Goal: Information Seeking & Learning: Learn about a topic

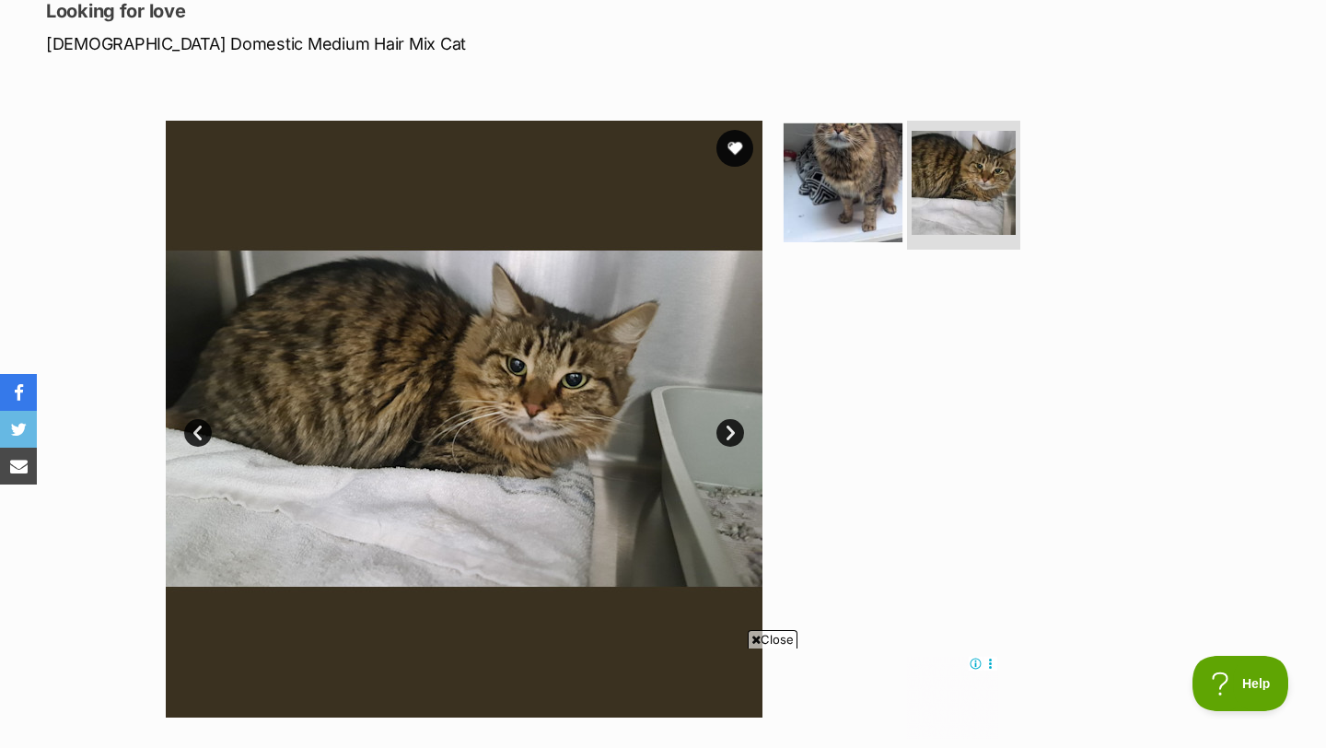
click at [858, 182] on img at bounding box center [842, 182] width 119 height 119
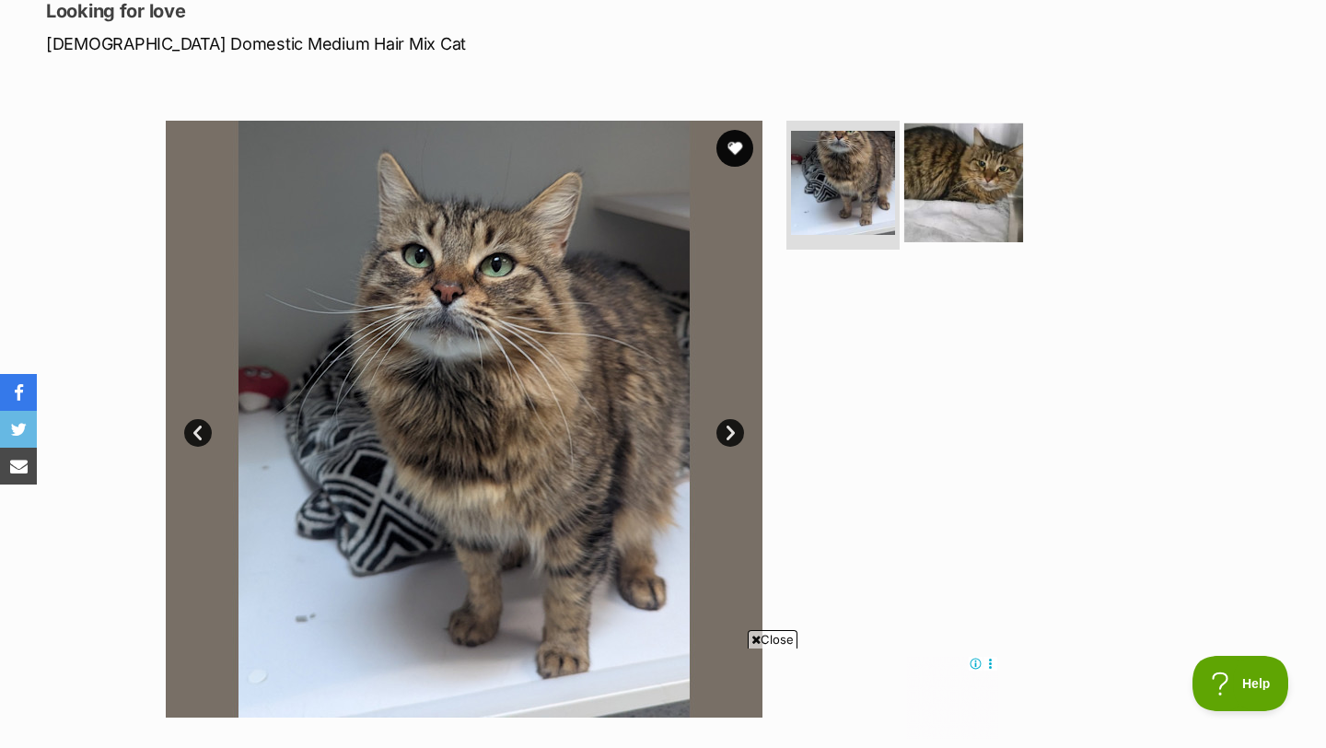
click at [967, 185] on img at bounding box center [963, 182] width 119 height 119
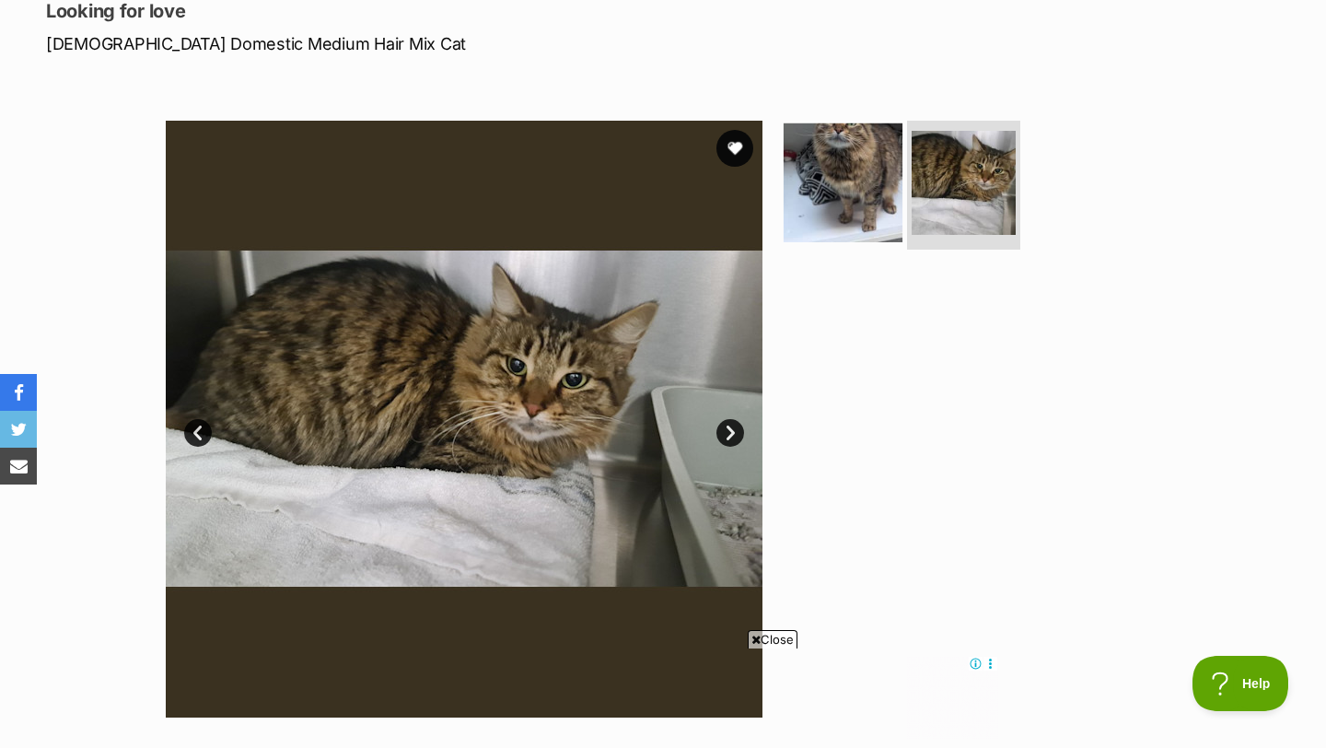
click at [884, 178] on img at bounding box center [842, 182] width 119 height 119
